Goal: Complete application form

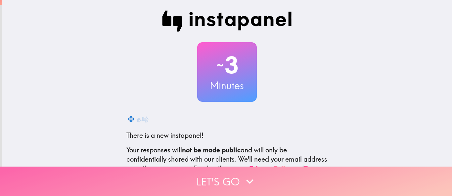
click at [224, 167] on button "Let's go" at bounding box center [226, 181] width 452 height 29
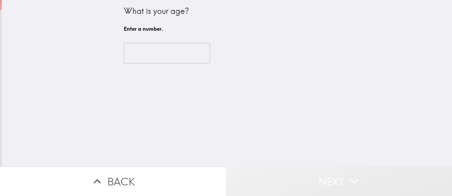
click at [226, 167] on button "Next" at bounding box center [339, 181] width 226 height 29
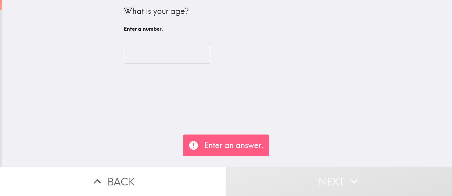
click at [179, 128] on div "What is your age? Enter a number. ​" at bounding box center [227, 83] width 450 height 167
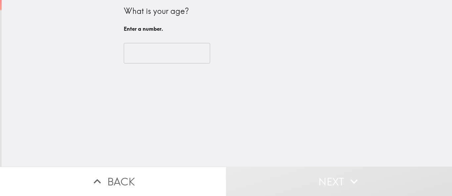
click at [125, 54] on input "number" at bounding box center [167, 53] width 86 height 20
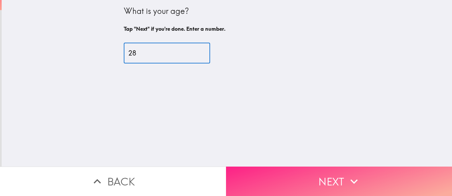
type input "28"
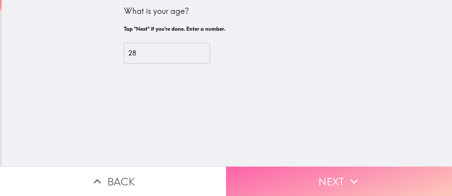
click at [296, 179] on button "Next" at bounding box center [339, 181] width 226 height 29
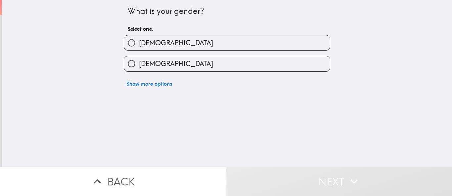
click at [161, 42] on label "[DEMOGRAPHIC_DATA]" at bounding box center [227, 42] width 206 height 15
click at [139, 42] on input "[DEMOGRAPHIC_DATA]" at bounding box center [131, 42] width 15 height 15
radio input "true"
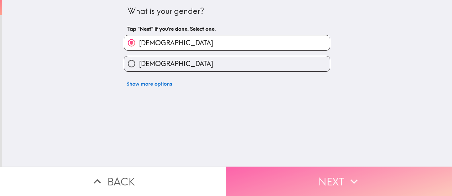
click at [281, 171] on button "Next" at bounding box center [339, 181] width 226 height 29
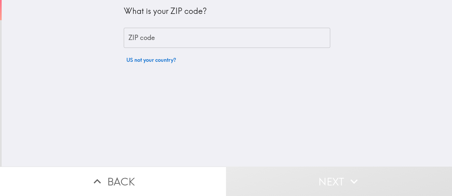
click at [215, 44] on input "ZIP code" at bounding box center [227, 38] width 206 height 20
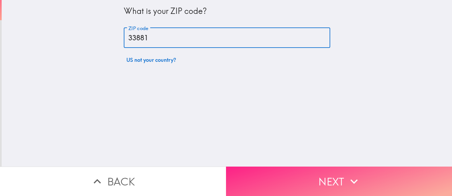
type input "33881"
click at [262, 167] on button "Next" at bounding box center [339, 181] width 226 height 29
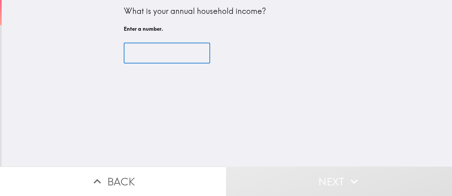
click at [163, 55] on input "number" at bounding box center [167, 53] width 86 height 20
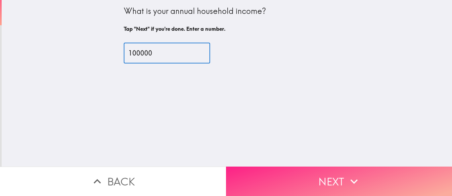
type input "100000"
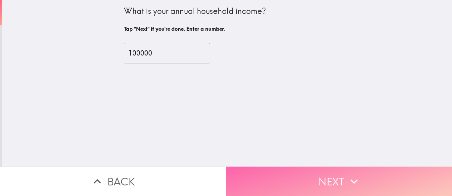
click at [276, 167] on button "Next" at bounding box center [339, 181] width 226 height 29
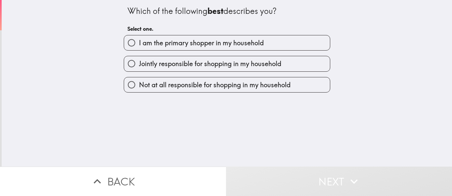
click at [154, 39] on span "I am the primary shopper in my household" at bounding box center [201, 42] width 125 height 9
click at [139, 39] on input "I am the primary shopper in my household" at bounding box center [131, 42] width 15 height 15
radio input "true"
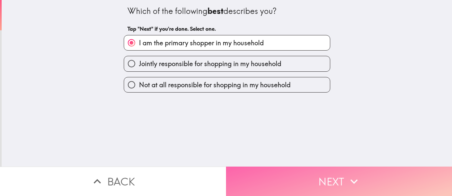
click at [272, 167] on button "Next" at bounding box center [339, 181] width 226 height 29
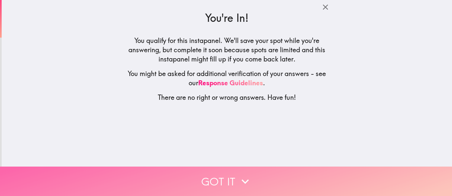
click at [201, 184] on button "Got it" at bounding box center [226, 181] width 452 height 29
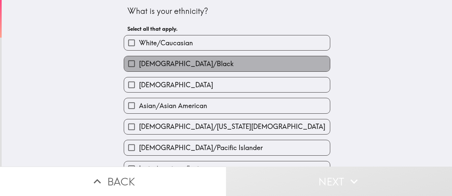
click at [179, 68] on span "[DEMOGRAPHIC_DATA]/Black" at bounding box center [186, 63] width 95 height 9
click at [139, 68] on input "[DEMOGRAPHIC_DATA]/Black" at bounding box center [131, 63] width 15 height 15
checkbox input "true"
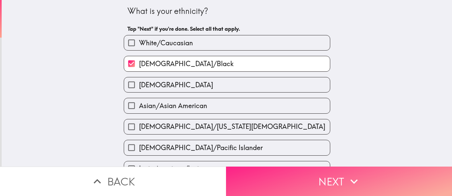
click at [294, 183] on button "Next" at bounding box center [339, 181] width 226 height 29
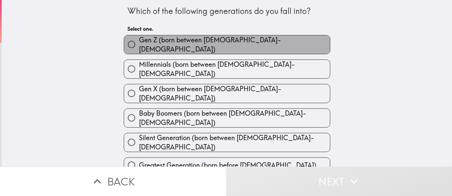
click at [217, 47] on span "Gen Z (born between [DEMOGRAPHIC_DATA]-[DEMOGRAPHIC_DATA])" at bounding box center [234, 44] width 191 height 19
click at [139, 47] on input "Gen Z (born between [DEMOGRAPHIC_DATA]-[DEMOGRAPHIC_DATA])" at bounding box center [131, 44] width 15 height 15
radio input "true"
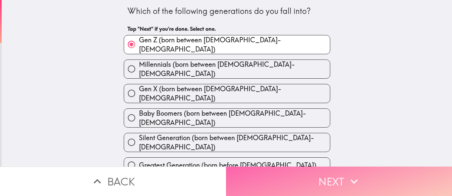
click at [242, 178] on button "Next" at bounding box center [339, 181] width 226 height 29
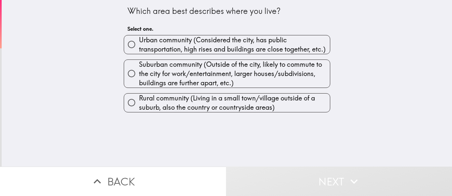
click at [188, 77] on span "Suburban community (Outside of the city, likely to commute to the city for work…" at bounding box center [234, 74] width 191 height 28
click at [139, 77] on input "Suburban community (Outside of the city, likely to commute to the city for work…" at bounding box center [131, 73] width 15 height 15
radio input "true"
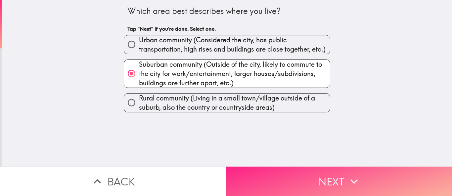
click at [234, 167] on button "Next" at bounding box center [339, 181] width 226 height 29
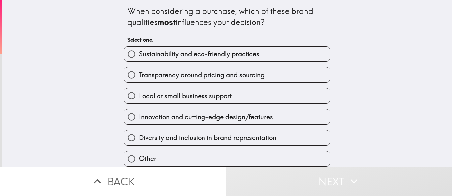
click at [174, 61] on div "Sustainability and eco-friendly practices" at bounding box center [227, 54] width 206 height 16
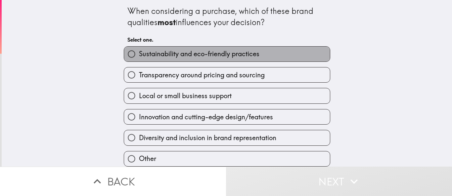
click at [180, 58] on span "Sustainability and eco-friendly practices" at bounding box center [199, 53] width 120 height 9
click at [139, 58] on input "Sustainability and eco-friendly practices" at bounding box center [131, 54] width 15 height 15
radio input "true"
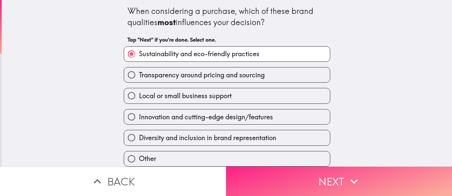
click at [257, 183] on button "Next" at bounding box center [339, 181] width 226 height 29
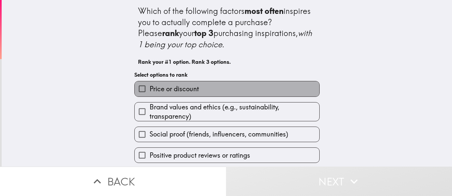
click at [171, 92] on span "Price or discount" at bounding box center [173, 88] width 49 height 9
click at [149, 92] on input "Price or discount" at bounding box center [142, 88] width 15 height 15
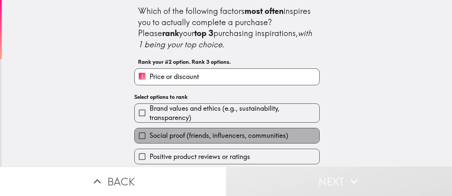
click at [178, 136] on span "Social proof (friends, influencers, communities)" at bounding box center [218, 135] width 139 height 9
click at [149, 136] on input "Social proof (friends, influencers, communities)" at bounding box center [142, 135] width 15 height 15
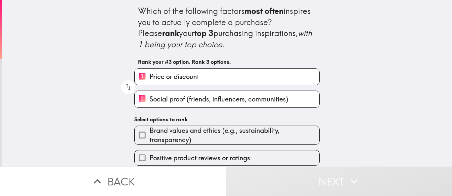
click at [182, 158] on span "Positive product reviews or ratings" at bounding box center [199, 157] width 100 height 9
click at [149, 158] on input "Positive product reviews or ratings" at bounding box center [142, 157] width 15 height 15
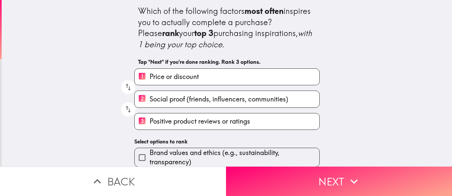
scroll to position [4, 0]
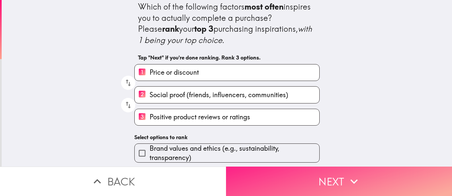
click at [268, 178] on button "Next" at bounding box center [339, 181] width 226 height 29
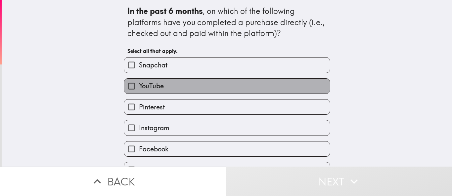
click at [169, 84] on label "YouTube" at bounding box center [227, 86] width 206 height 15
click at [139, 84] on input "YouTube" at bounding box center [131, 86] width 15 height 15
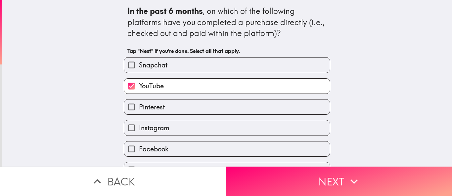
click at [165, 80] on label "YouTube" at bounding box center [227, 86] width 206 height 15
click at [139, 80] on input "YouTube" at bounding box center [131, 86] width 15 height 15
checkbox input "false"
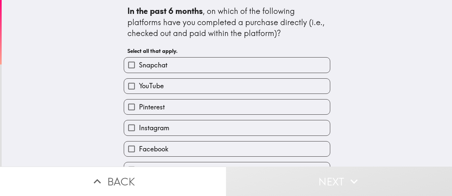
click at [171, 148] on label "Facebook" at bounding box center [227, 148] width 206 height 15
click at [139, 148] on input "Facebook" at bounding box center [131, 148] width 15 height 15
checkbox input "true"
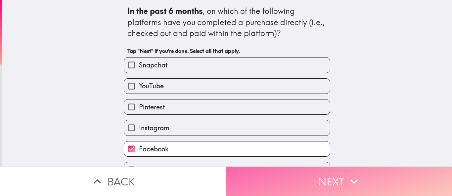
click at [290, 173] on button "Next" at bounding box center [339, 181] width 226 height 29
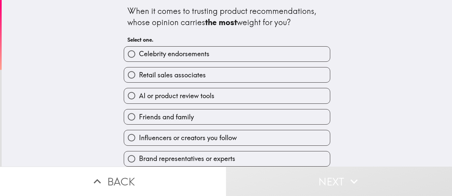
click at [199, 76] on span "Retail sales associates" at bounding box center [172, 74] width 67 height 9
click at [139, 76] on input "Retail sales associates" at bounding box center [131, 74] width 15 height 15
radio input "true"
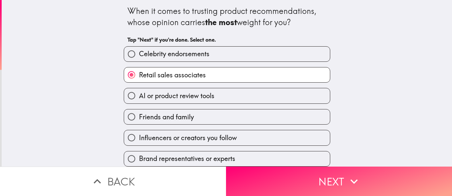
click at [210, 54] on label "Celebrity endorsements" at bounding box center [227, 54] width 206 height 15
click at [139, 54] on input "Celebrity endorsements" at bounding box center [131, 54] width 15 height 15
radio input "true"
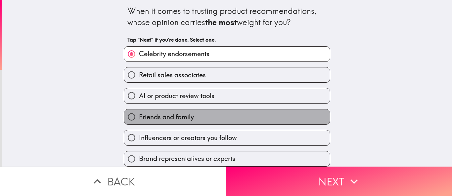
click at [257, 120] on label "Friends and family" at bounding box center [227, 116] width 206 height 15
click at [139, 120] on input "Friends and family" at bounding box center [131, 116] width 15 height 15
radio input "true"
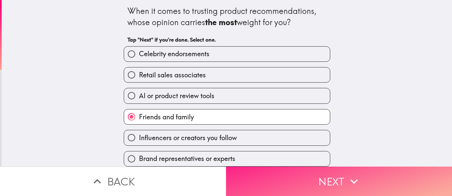
click at [274, 173] on button "Next" at bounding box center [339, 181] width 226 height 29
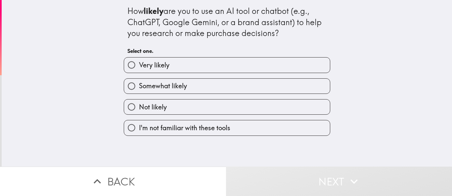
click at [201, 61] on label "Very likely" at bounding box center [227, 65] width 206 height 15
click at [139, 61] on input "Very likely" at bounding box center [131, 65] width 15 height 15
radio input "true"
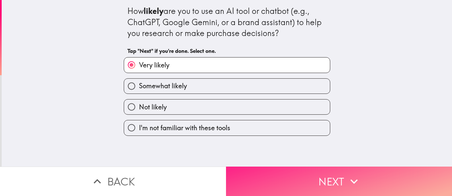
click at [291, 178] on button "Next" at bounding box center [339, 181] width 226 height 29
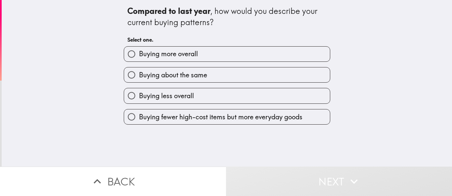
click at [209, 65] on div "Buying about the same" at bounding box center [224, 72] width 212 height 21
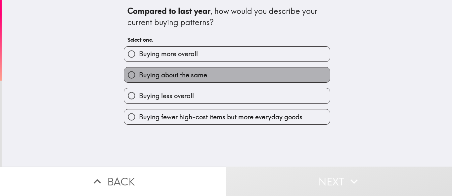
click at [213, 77] on label "Buying about the same" at bounding box center [227, 74] width 206 height 15
click at [139, 77] on input "Buying about the same" at bounding box center [131, 74] width 15 height 15
radio input "true"
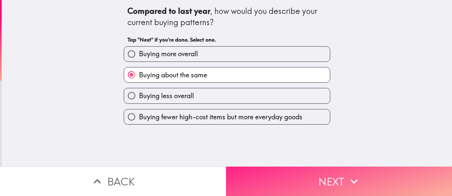
click at [273, 185] on button "Next" at bounding box center [339, 181] width 226 height 29
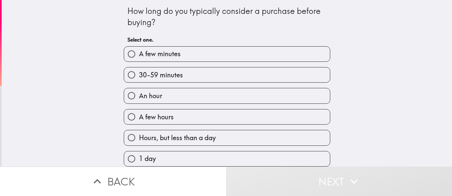
click at [216, 95] on label "An hour" at bounding box center [227, 95] width 206 height 15
click at [139, 95] on input "An hour" at bounding box center [131, 95] width 15 height 15
radio input "true"
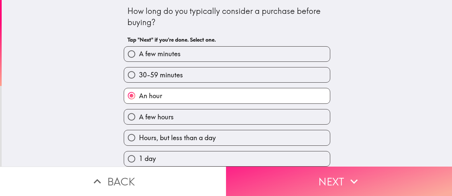
click at [267, 174] on button "Next" at bounding box center [339, 181] width 226 height 29
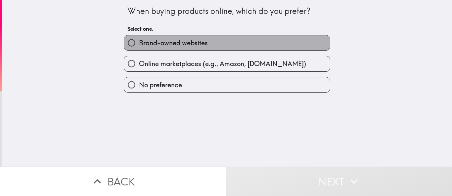
click at [186, 45] on span "Brand-owned websites" at bounding box center [173, 42] width 69 height 9
click at [139, 45] on input "Brand-owned websites" at bounding box center [131, 42] width 15 height 15
radio input "true"
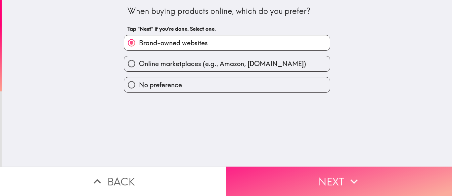
click at [257, 178] on button "Next" at bounding box center [339, 181] width 226 height 29
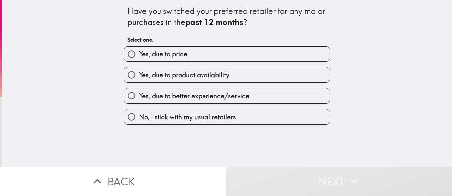
click at [196, 58] on label "Yes, due to price" at bounding box center [227, 54] width 206 height 15
click at [139, 58] on input "Yes, due to price" at bounding box center [131, 54] width 15 height 15
radio input "true"
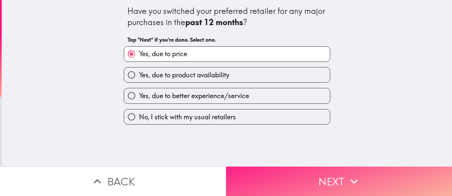
click at [260, 173] on button "Next" at bounding box center [339, 181] width 226 height 29
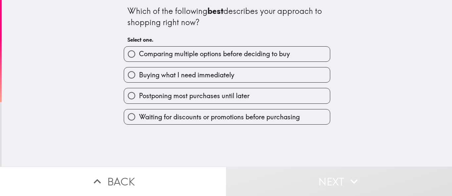
click at [210, 84] on div "Postponing most purchases until later" at bounding box center [224, 93] width 212 height 21
click at [209, 71] on span "Buying what I need immediately" at bounding box center [186, 74] width 95 height 9
click at [139, 71] on input "Buying what I need immediately" at bounding box center [131, 74] width 15 height 15
radio input "true"
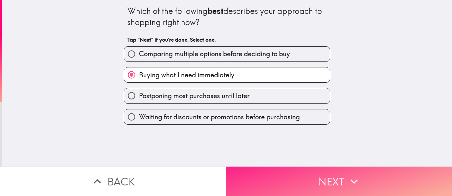
click at [259, 167] on button "Next" at bounding box center [339, 181] width 226 height 29
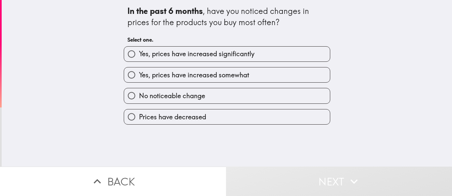
click at [196, 77] on span "Yes, prices have increased somewhat" at bounding box center [194, 74] width 110 height 9
click at [139, 77] on input "Yes, prices have increased somewhat" at bounding box center [131, 74] width 15 height 15
radio input "true"
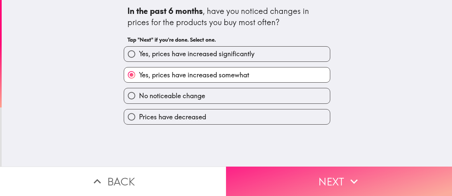
click at [267, 175] on button "Next" at bounding box center [339, 181] width 226 height 29
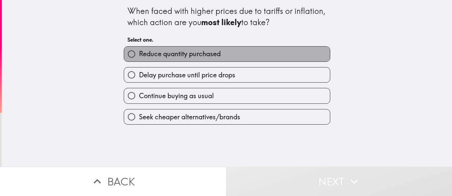
click at [197, 51] on span "Reduce quantity purchased" at bounding box center [180, 53] width 82 height 9
click at [139, 51] on input "Reduce quantity purchased" at bounding box center [131, 54] width 15 height 15
radio input "true"
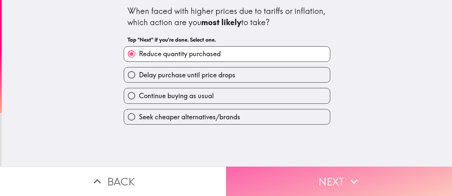
click at [263, 175] on button "Next" at bounding box center [339, 181] width 226 height 29
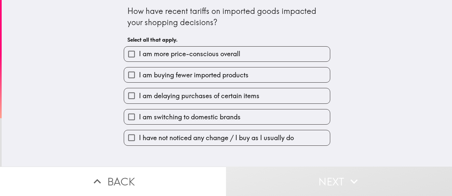
click at [180, 83] on div "I am delaying purchases of certain items" at bounding box center [224, 93] width 212 height 21
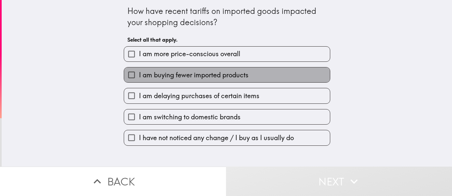
click at [178, 78] on span "I am buying fewer imported products" at bounding box center [193, 74] width 109 height 9
click at [139, 78] on input "I am buying fewer imported products" at bounding box center [131, 74] width 15 height 15
checkbox input "true"
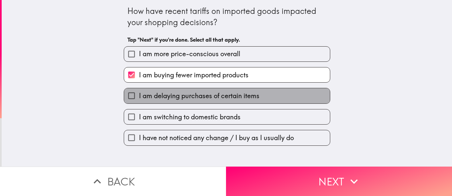
click at [182, 90] on label "I am delaying purchases of certain items" at bounding box center [227, 95] width 206 height 15
click at [139, 90] on input "I am delaying purchases of certain items" at bounding box center [131, 95] width 15 height 15
checkbox input "true"
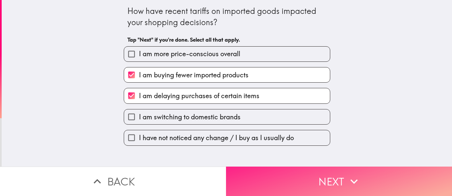
click at [249, 174] on button "Next" at bounding box center [339, 181] width 226 height 29
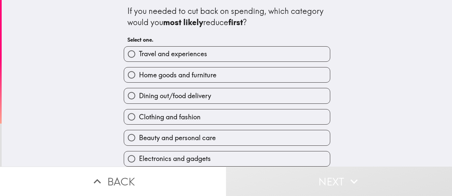
click at [146, 57] on span "Travel and experiences" at bounding box center [173, 53] width 68 height 9
click at [139, 57] on input "Travel and experiences" at bounding box center [131, 54] width 15 height 15
radio input "true"
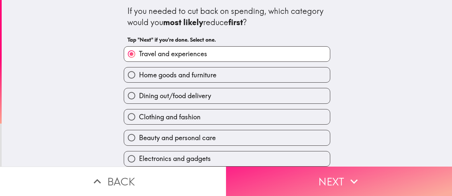
click at [250, 184] on button "Next" at bounding box center [339, 181] width 226 height 29
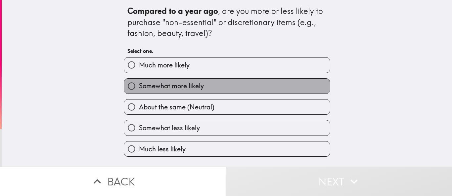
click at [206, 79] on label "Somewhat more likely" at bounding box center [227, 86] width 206 height 15
click at [139, 79] on input "Somewhat more likely" at bounding box center [131, 86] width 15 height 15
radio input "true"
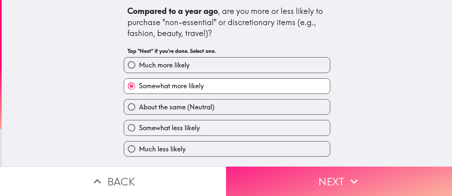
click at [254, 170] on button "Next" at bounding box center [339, 181] width 226 height 29
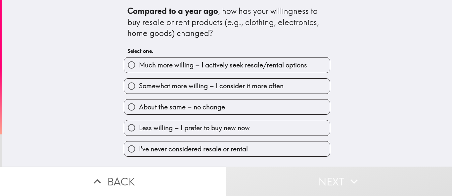
click at [173, 86] on span "Somewhat more willing – I consider it more often" at bounding box center [211, 85] width 144 height 9
click at [139, 86] on input "Somewhat more willing – I consider it more often" at bounding box center [131, 86] width 15 height 15
radio input "true"
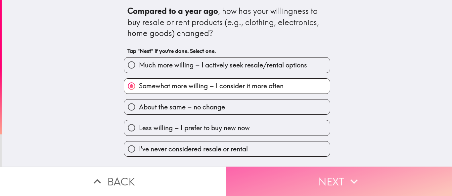
click at [252, 171] on button "Next" at bounding box center [339, 181] width 226 height 29
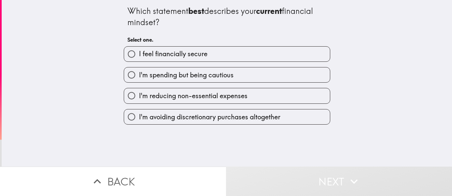
click at [185, 78] on span "I'm spending but being cautious" at bounding box center [186, 74] width 95 height 9
click at [139, 78] on input "I'm spending but being cautious" at bounding box center [131, 74] width 15 height 15
radio input "true"
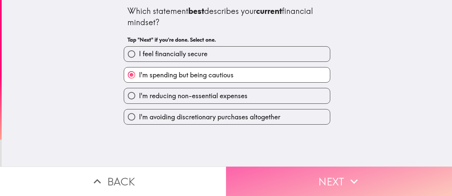
click at [245, 169] on button "Next" at bounding box center [339, 181] width 226 height 29
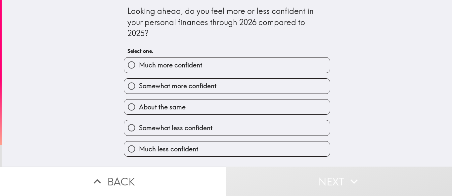
click at [181, 66] on span "Much more confident" at bounding box center [170, 64] width 63 height 9
click at [139, 66] on input "Much more confident" at bounding box center [131, 65] width 15 height 15
radio input "true"
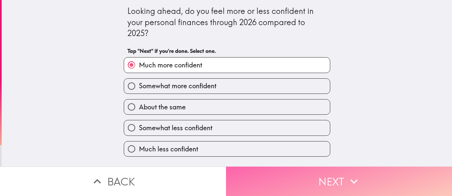
click at [249, 182] on button "Next" at bounding box center [339, 181] width 226 height 29
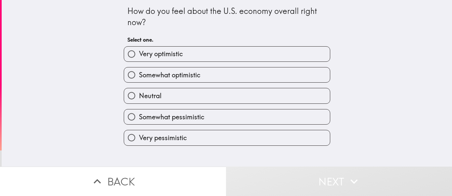
click at [182, 95] on label "Neutral" at bounding box center [227, 95] width 206 height 15
click at [139, 95] on input "Neutral" at bounding box center [131, 95] width 15 height 15
radio input "true"
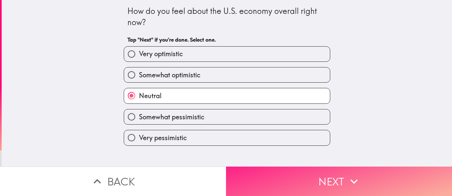
click at [261, 176] on button "Next" at bounding box center [339, 181] width 226 height 29
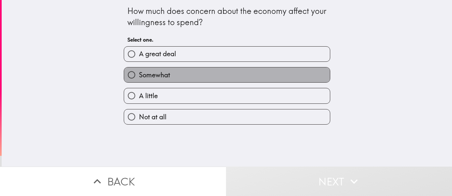
click at [219, 70] on label "Somewhat" at bounding box center [227, 74] width 206 height 15
click at [139, 70] on input "Somewhat" at bounding box center [131, 74] width 15 height 15
radio input "true"
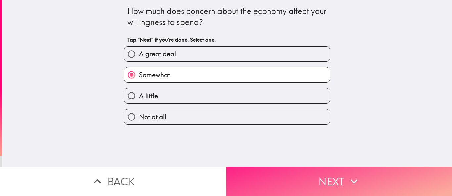
click at [259, 176] on button "Next" at bounding box center [339, 181] width 226 height 29
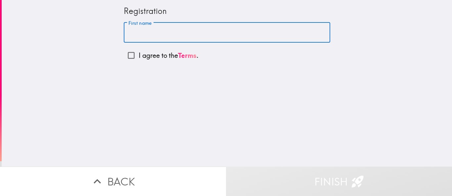
click at [152, 36] on input "First name" at bounding box center [227, 32] width 206 height 20
type input "[PERSON_NAME]"
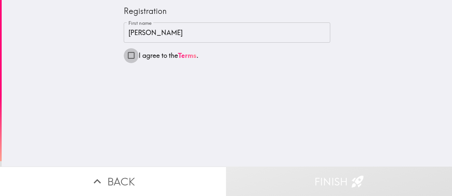
click at [127, 53] on input "I agree to the Terms ." at bounding box center [131, 55] width 15 height 15
checkbox input "true"
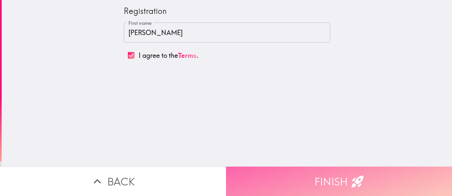
click at [263, 167] on button "Finish" at bounding box center [339, 181] width 226 height 29
